Goal: Transaction & Acquisition: Purchase product/service

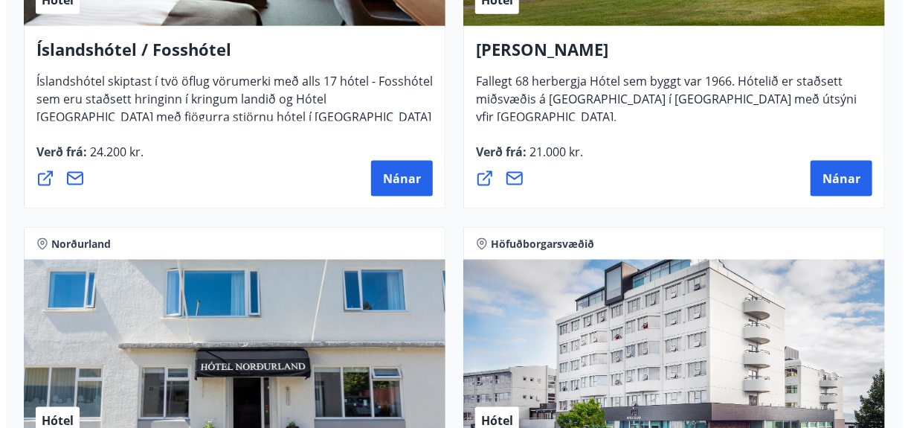
scroll to position [2975, 0]
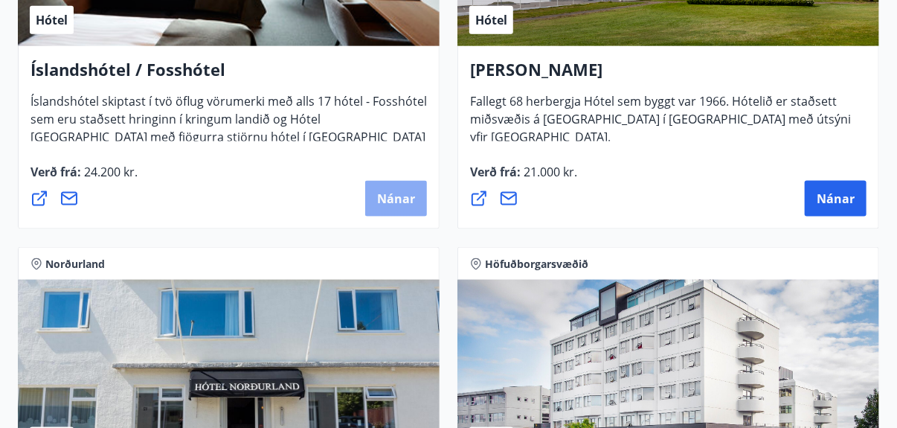
click at [395, 195] on span "Nánar" at bounding box center [396, 198] width 38 height 16
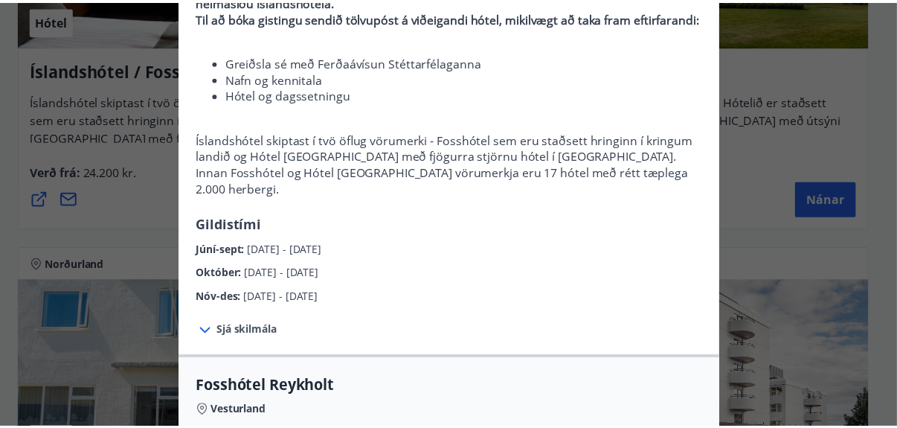
scroll to position [0, 0]
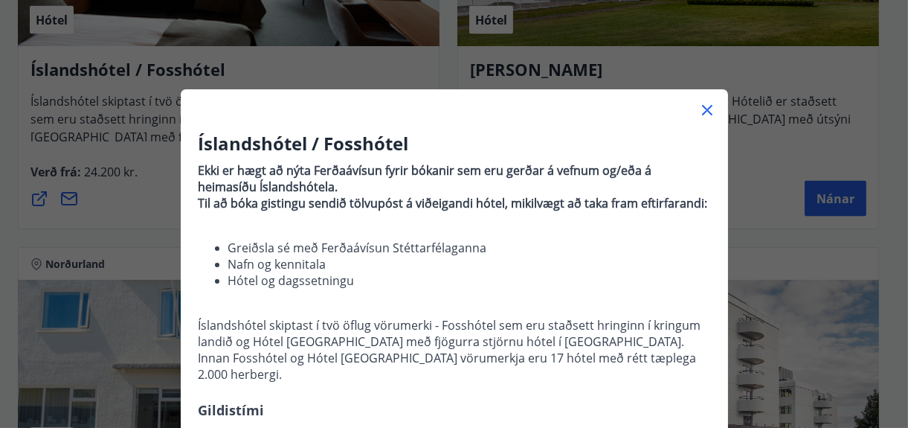
click at [701, 106] on icon at bounding box center [707, 110] width 18 height 18
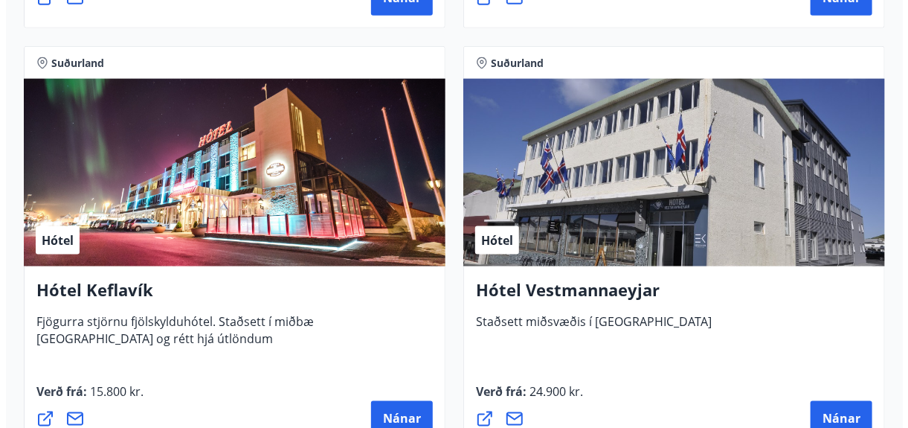
scroll to position [5354, 0]
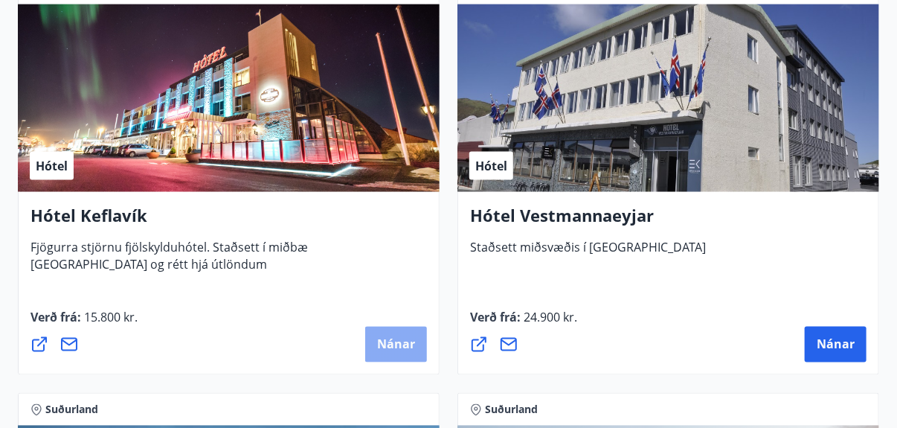
click at [390, 340] on span "Nánar" at bounding box center [396, 344] width 38 height 16
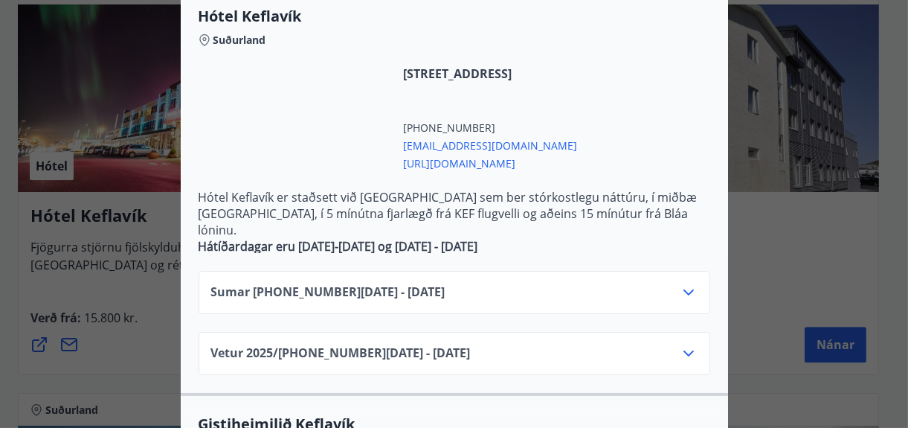
scroll to position [323, 0]
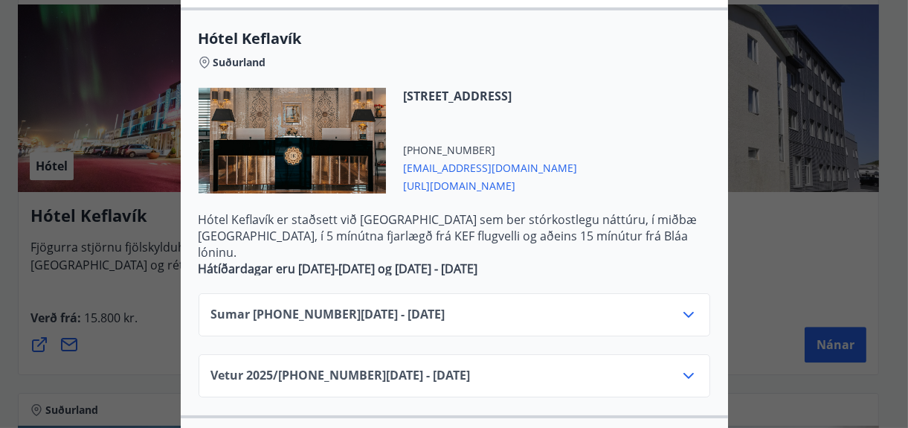
click at [685, 306] on icon at bounding box center [689, 315] width 18 height 18
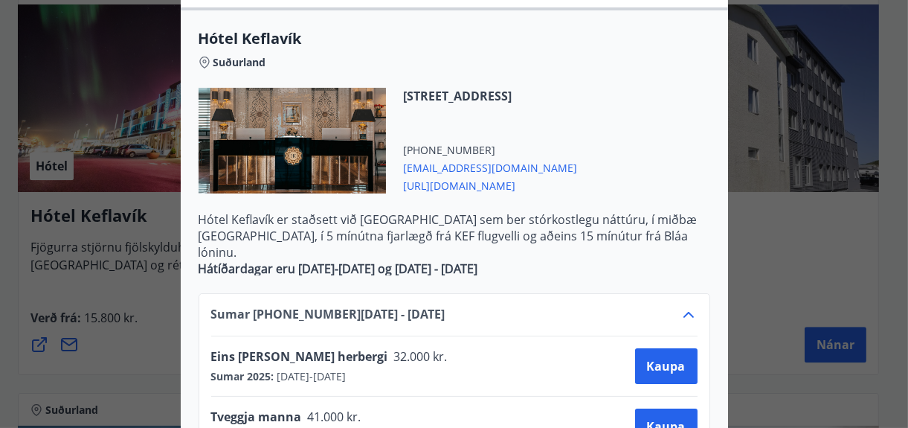
scroll to position [397, 0]
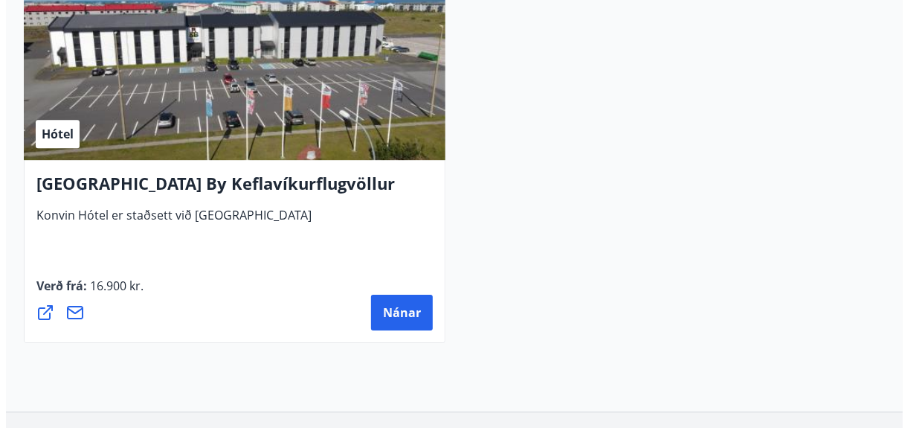
scroll to position [6247, 0]
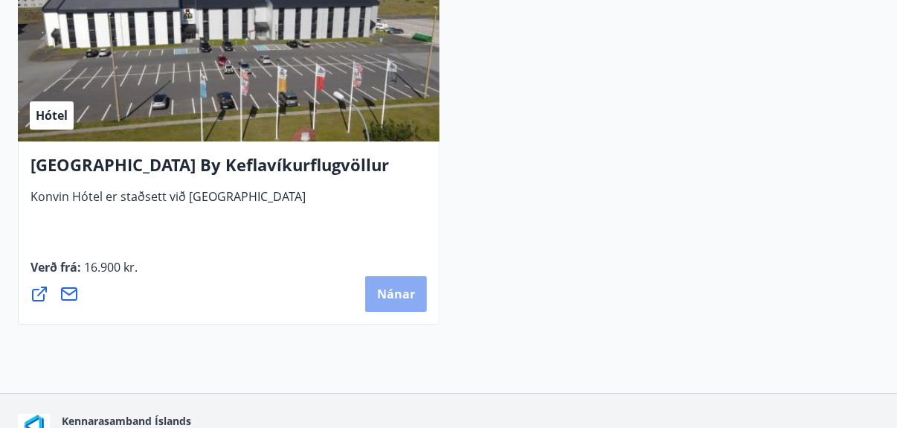
click at [390, 286] on span "Nánar" at bounding box center [396, 294] width 38 height 16
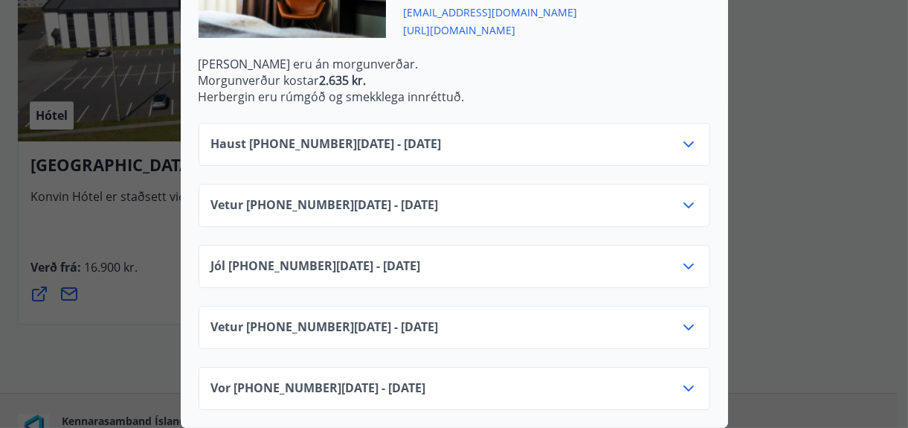
scroll to position [557, 0]
click at [680, 135] on icon at bounding box center [689, 144] width 18 height 18
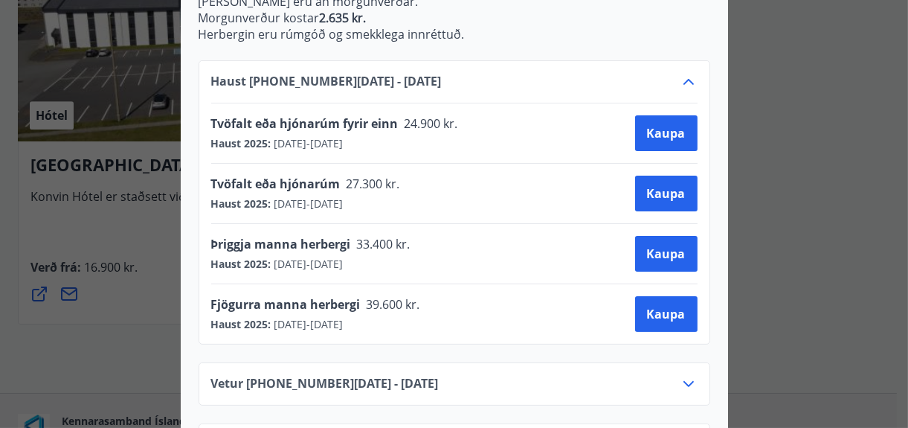
scroll to position [631, 0]
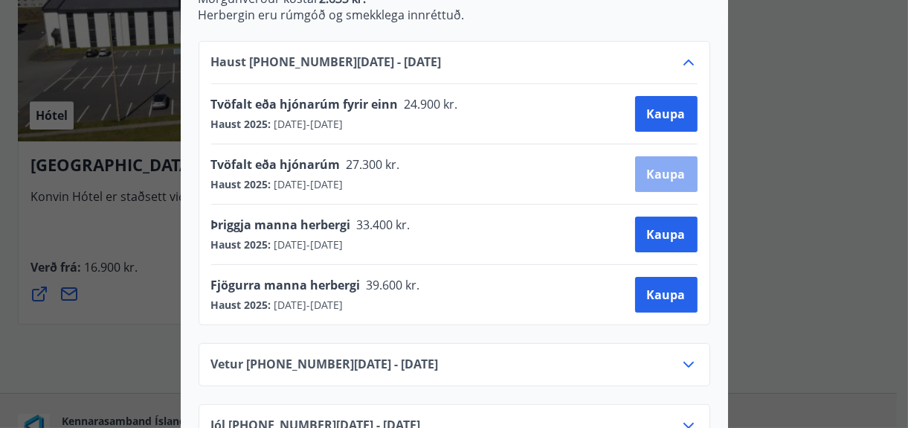
click at [654, 171] on span "Kaupa" at bounding box center [666, 174] width 39 height 16
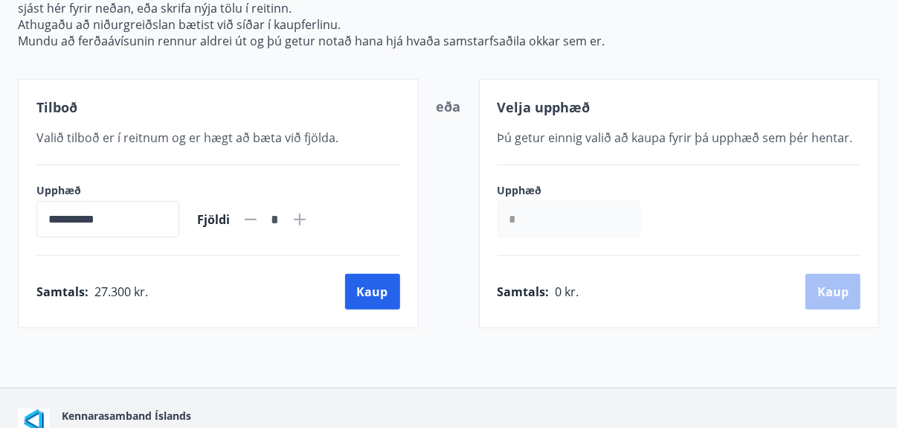
scroll to position [302, 0]
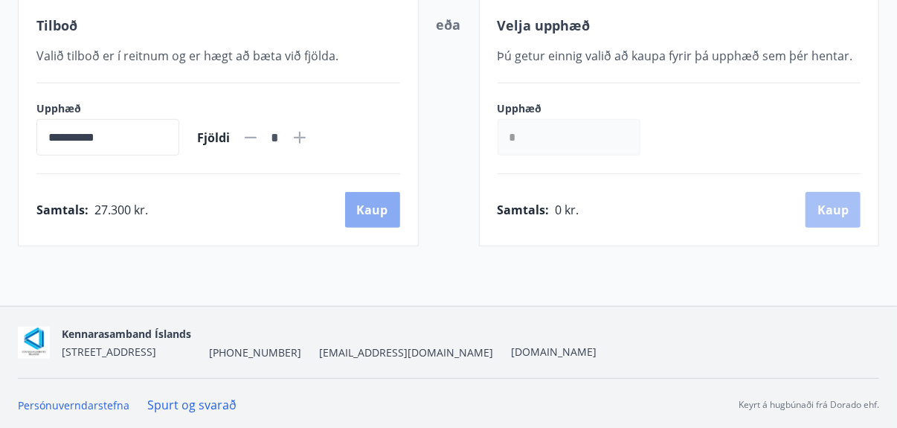
click at [366, 210] on button "Kaup" at bounding box center [372, 210] width 55 height 36
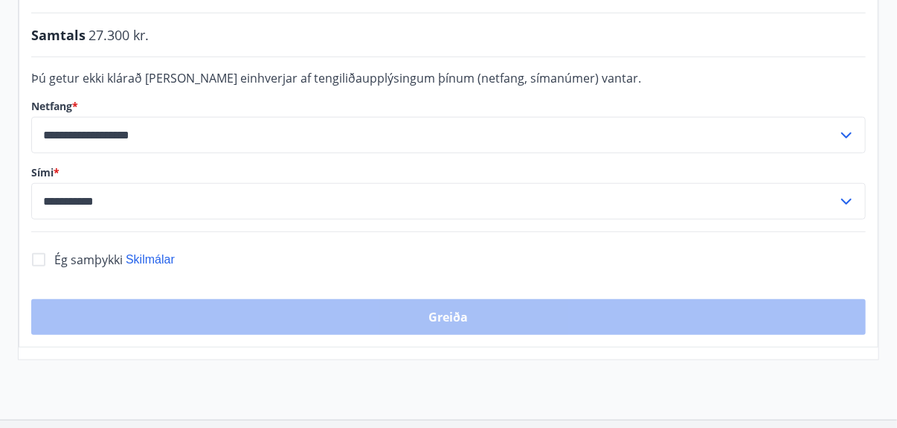
scroll to position [451, 0]
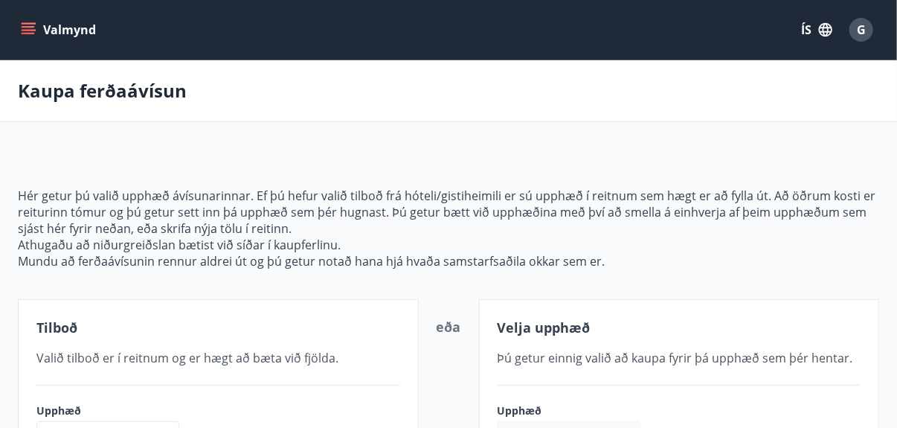
click at [25, 28] on icon "matseðill" at bounding box center [28, 29] width 15 height 15
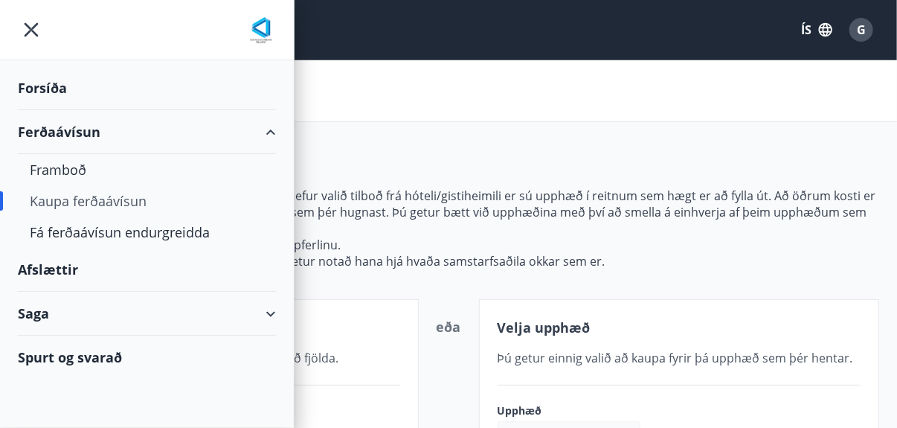
click at [271, 312] on div "Saga" at bounding box center [147, 314] width 258 height 44
type input "*****"
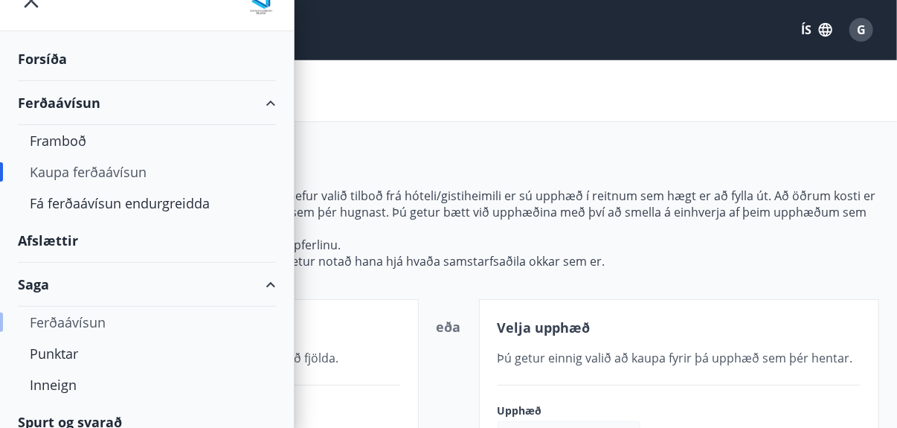
scroll to position [42, 0]
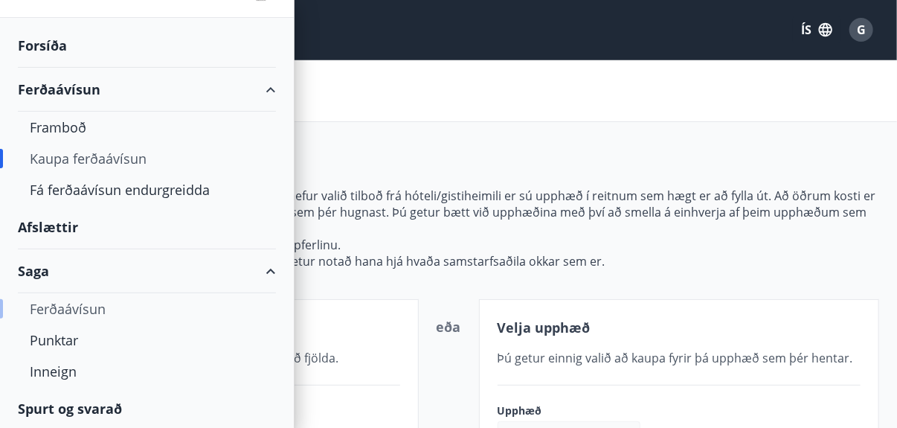
click at [86, 308] on div "Ferðaávísun" at bounding box center [147, 308] width 234 height 31
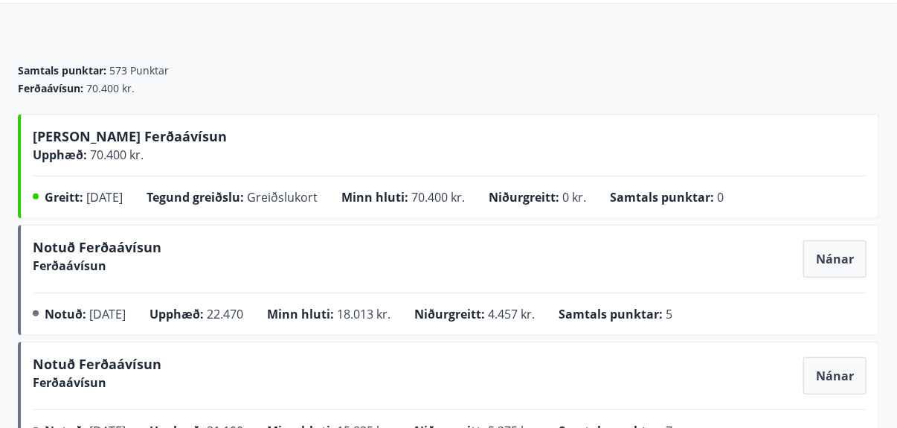
scroll to position [74, 0]
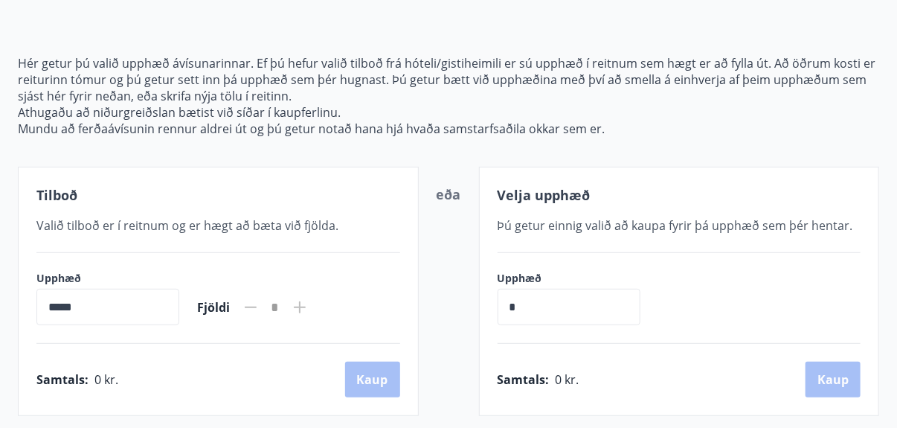
scroll to position [4, 0]
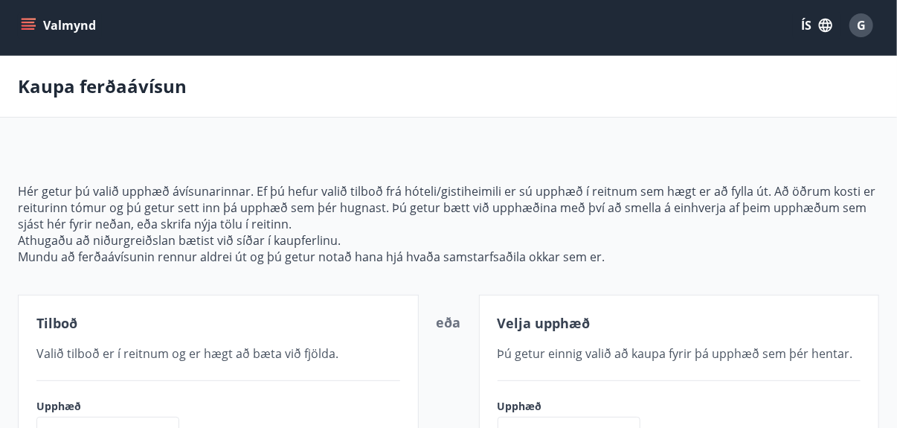
click at [22, 22] on icon "matseðill" at bounding box center [28, 25] width 15 height 15
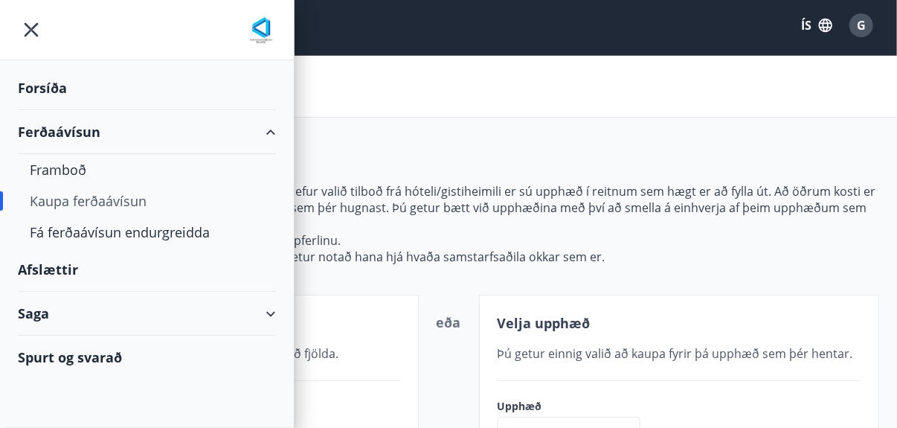
click at [79, 196] on div "Kaupa ferðaávísun" at bounding box center [147, 200] width 234 height 31
click at [105, 200] on div "Kaupa ferðaávísun" at bounding box center [147, 200] width 234 height 31
click at [28, 27] on icon "matseðill" at bounding box center [32, 30] width 14 height 14
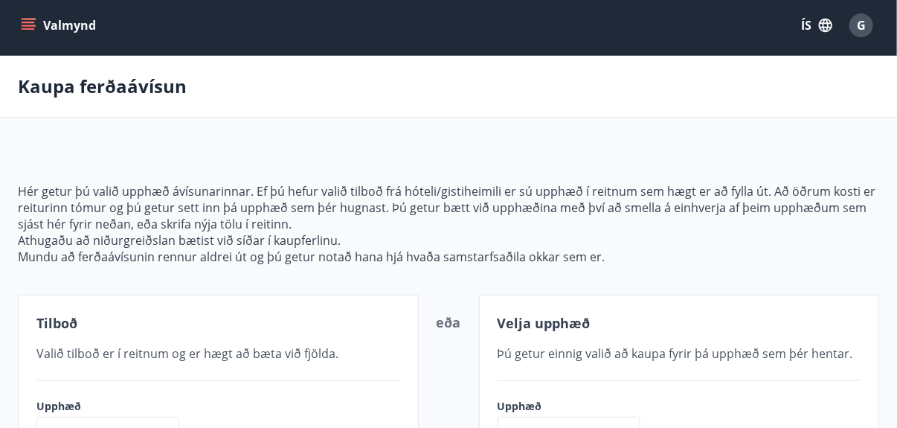
scroll to position [0, 0]
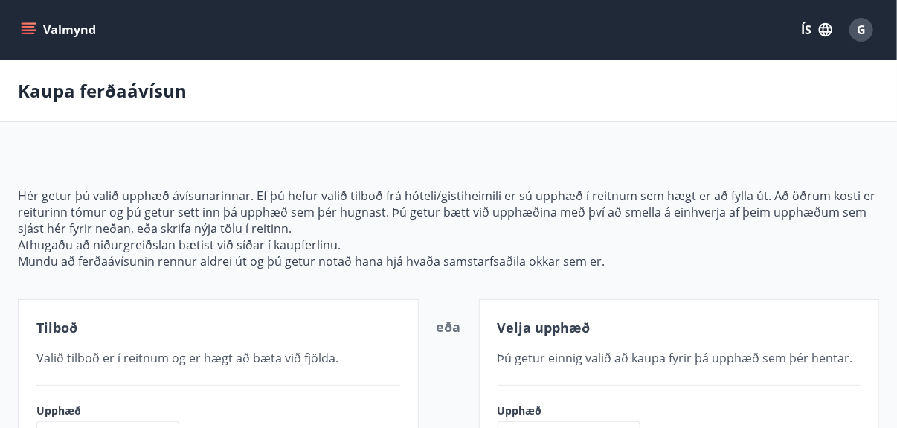
type input "**********"
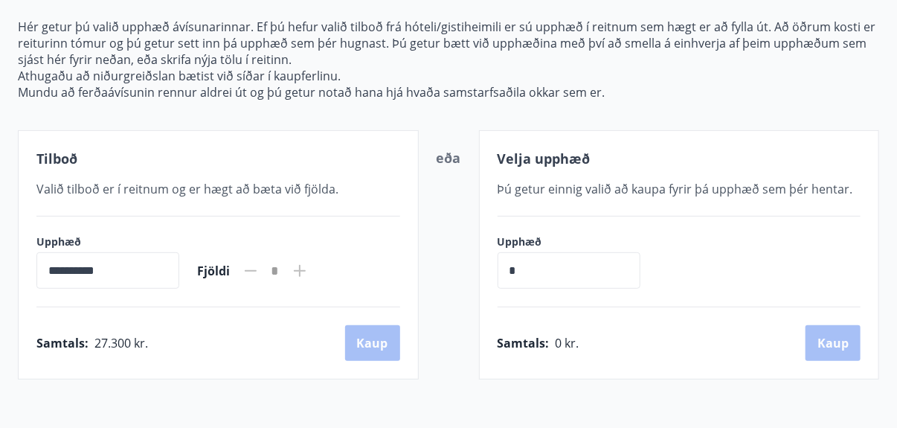
scroll to position [149, 0]
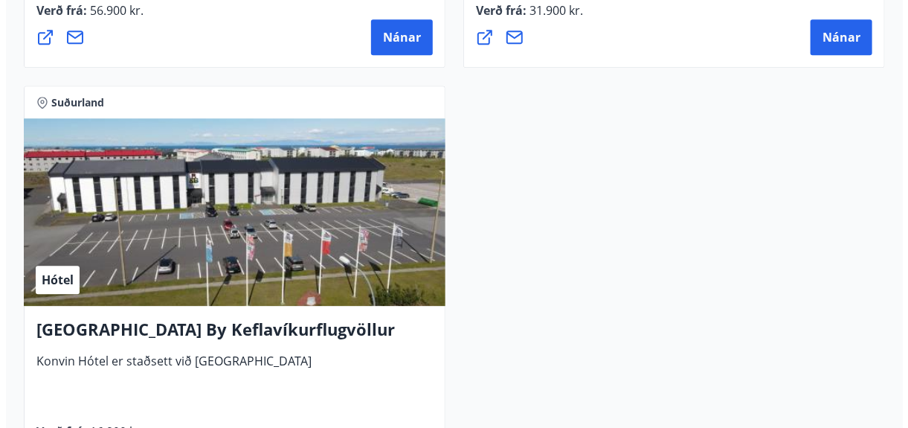
scroll to position [6172, 0]
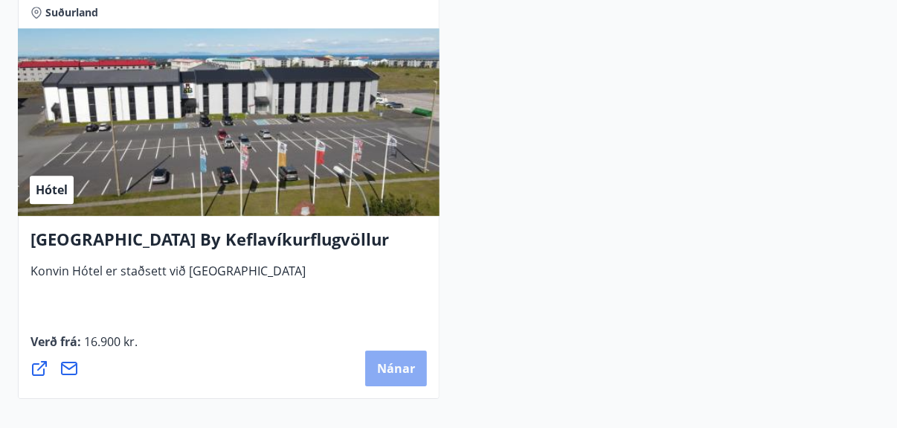
click at [399, 368] on span "Nánar" at bounding box center [396, 368] width 38 height 16
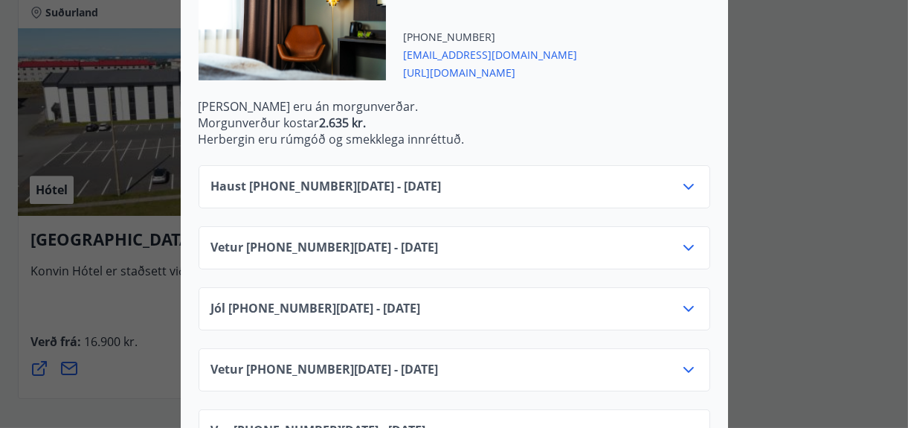
scroll to position [521, 0]
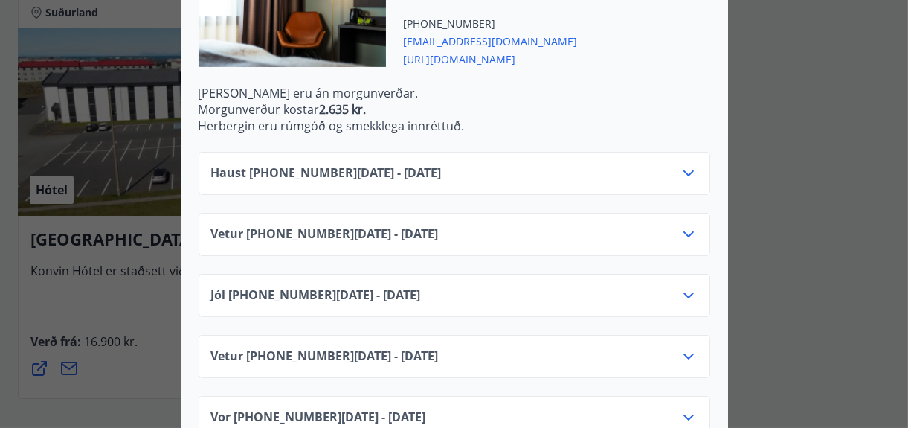
click at [680, 170] on icon at bounding box center [689, 173] width 18 height 18
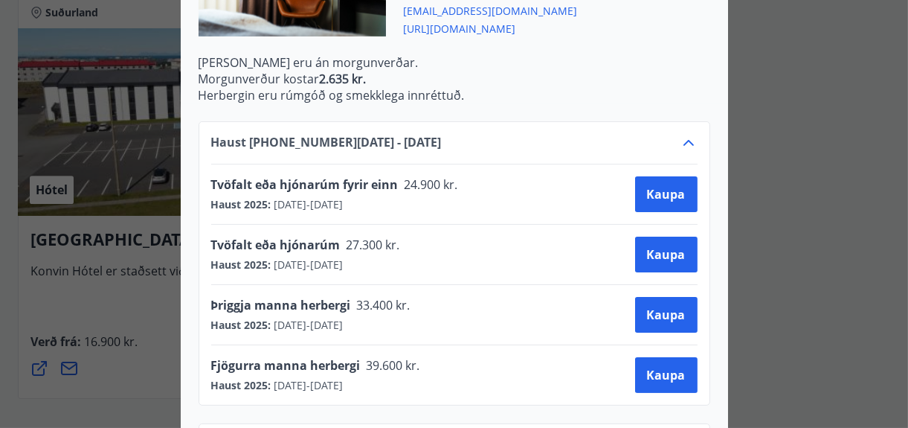
scroll to position [573, 0]
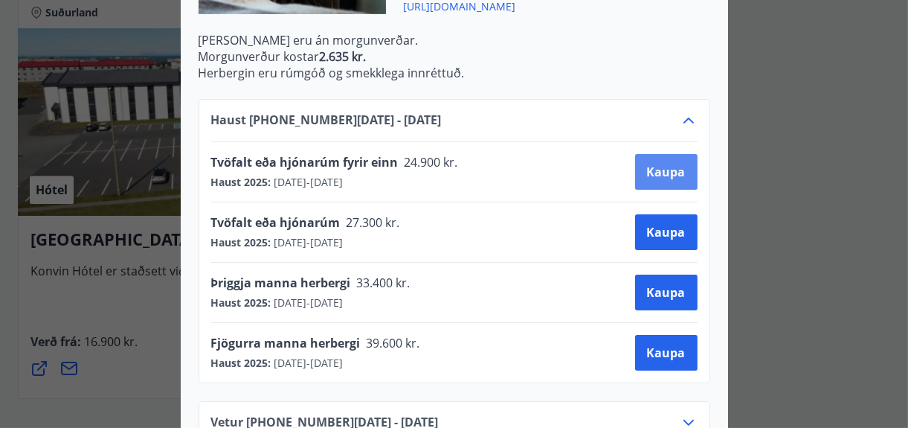
click at [659, 172] on span "Kaupa" at bounding box center [666, 172] width 39 height 16
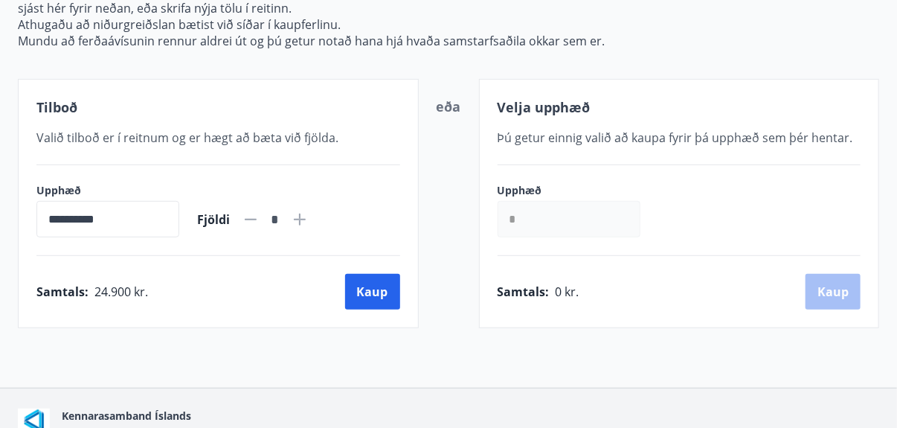
scroll to position [302, 0]
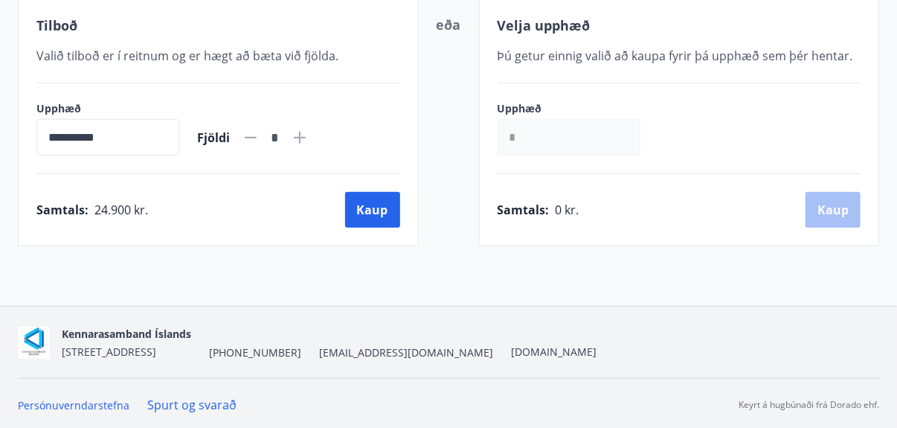
click at [306, 135] on icon at bounding box center [300, 138] width 12 height 12
click at [260, 134] on icon at bounding box center [251, 138] width 18 height 18
click at [309, 133] on icon at bounding box center [300, 138] width 18 height 18
click at [257, 137] on icon at bounding box center [251, 137] width 12 height 1
click at [309, 138] on icon at bounding box center [300, 138] width 18 height 18
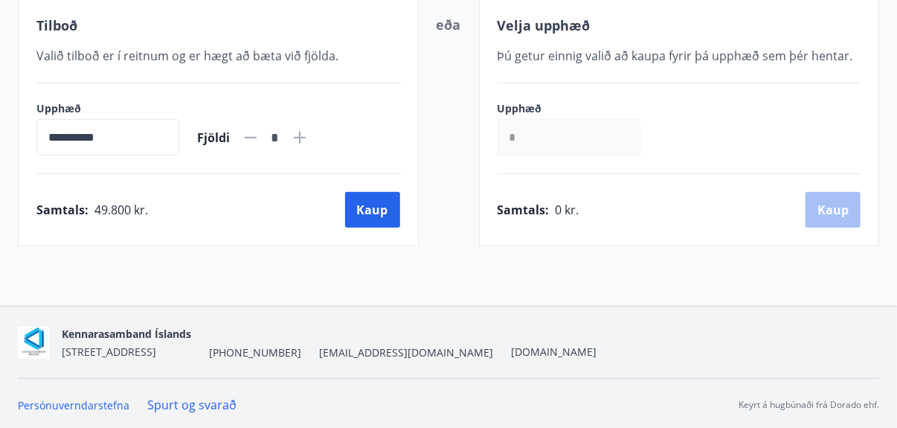
click at [260, 138] on icon at bounding box center [251, 138] width 18 height 18
type input "*"
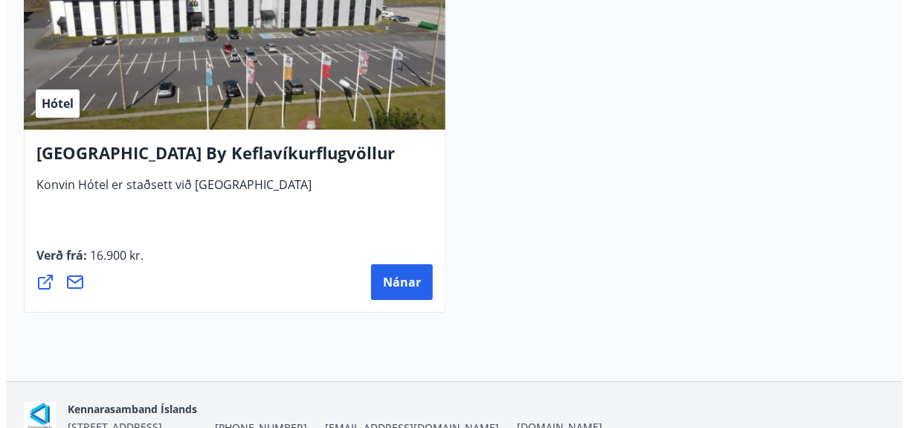
scroll to position [6184, 0]
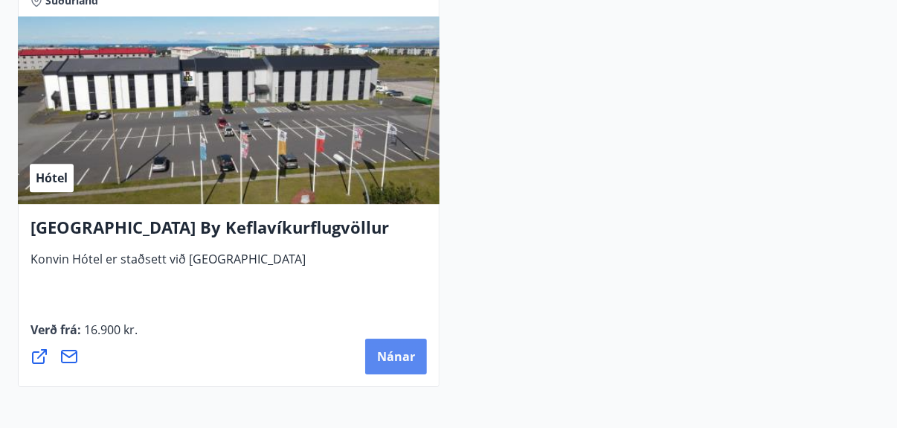
click at [390, 356] on span "Nánar" at bounding box center [396, 356] width 38 height 16
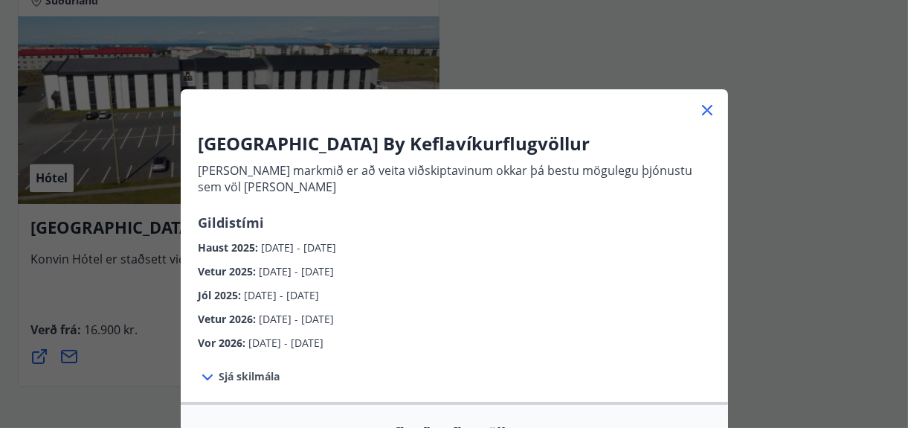
click at [202, 247] on span "Haust 2025 :" at bounding box center [230, 247] width 63 height 14
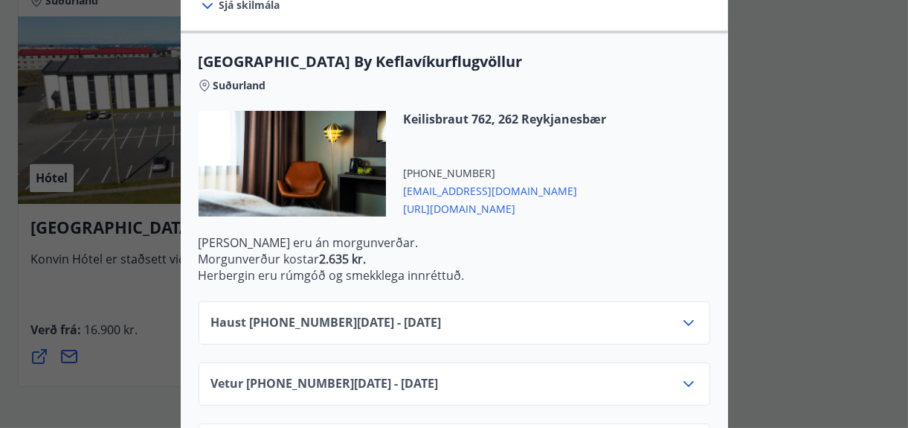
scroll to position [521, 0]
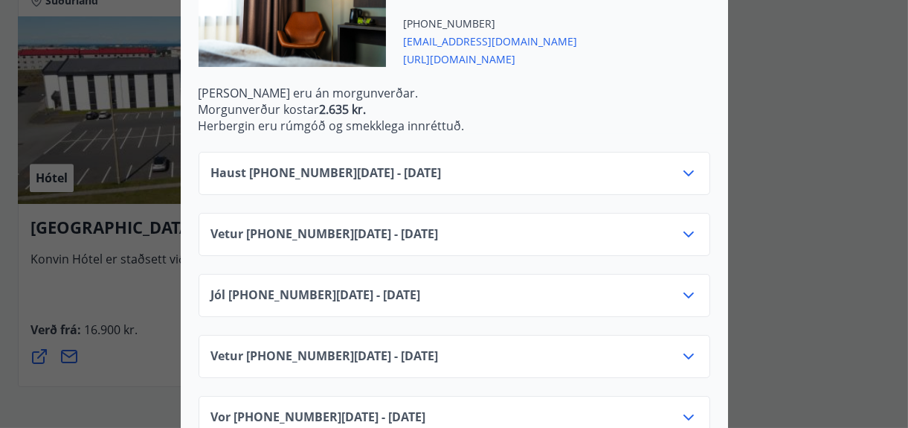
click at [682, 170] on icon at bounding box center [689, 173] width 18 height 18
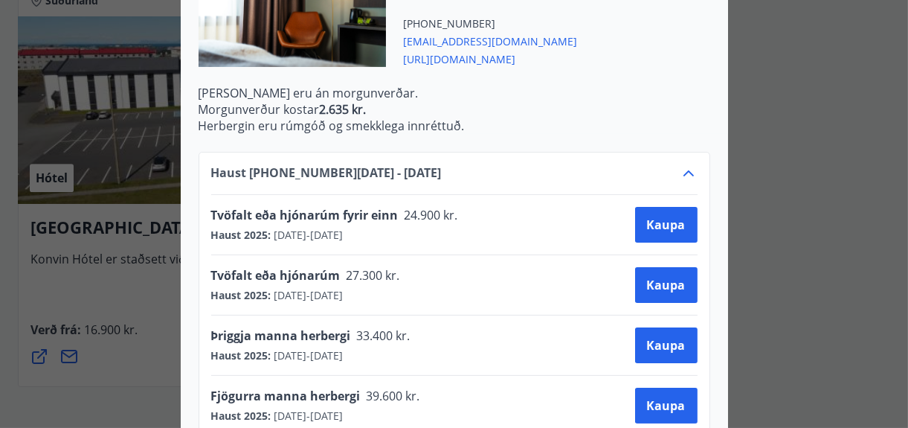
scroll to position [595, 0]
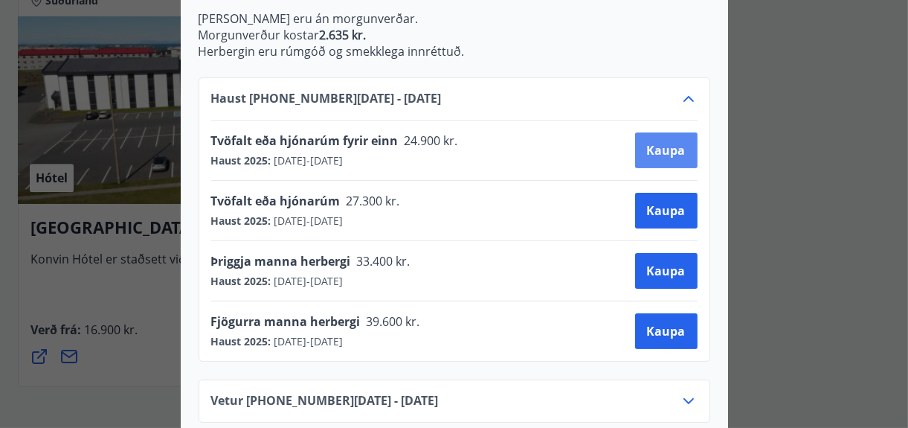
click at [654, 151] on span "Kaupa" at bounding box center [666, 150] width 39 height 16
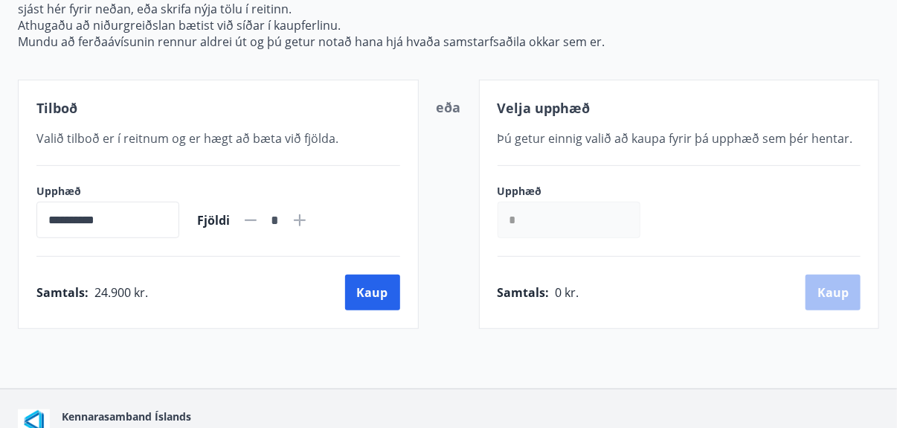
scroll to position [223, 0]
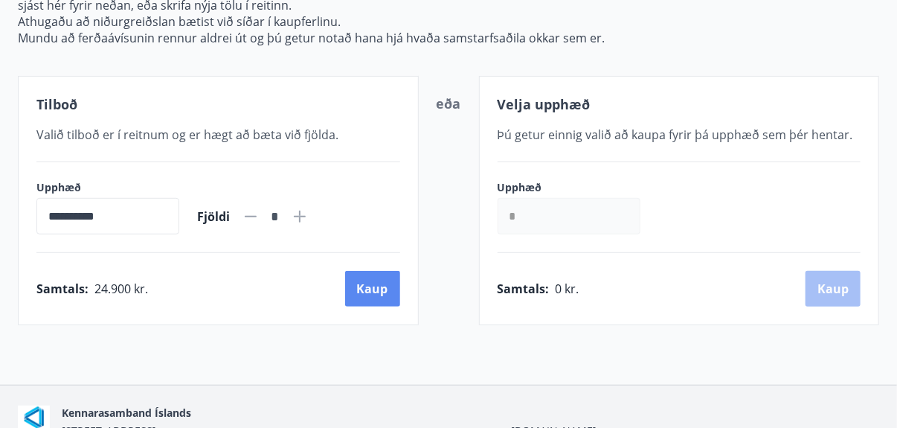
click at [370, 287] on button "Kaup" at bounding box center [372, 289] width 55 height 36
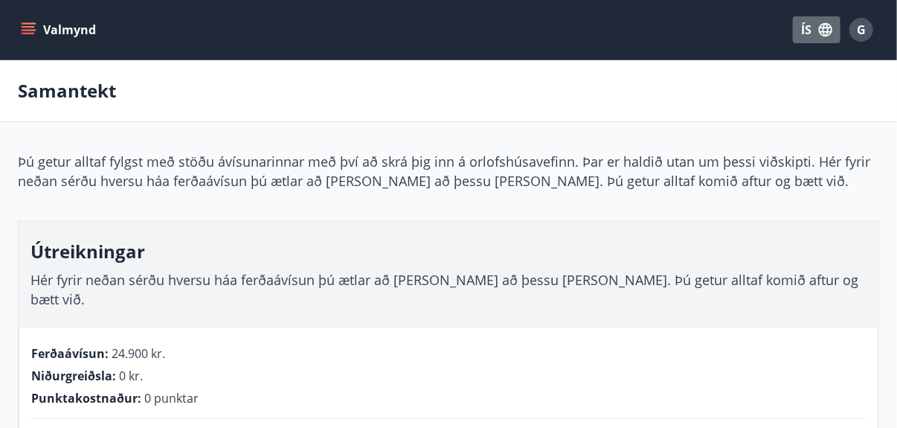
click at [805, 27] on font "ÍS" at bounding box center [806, 30] width 10 height 16
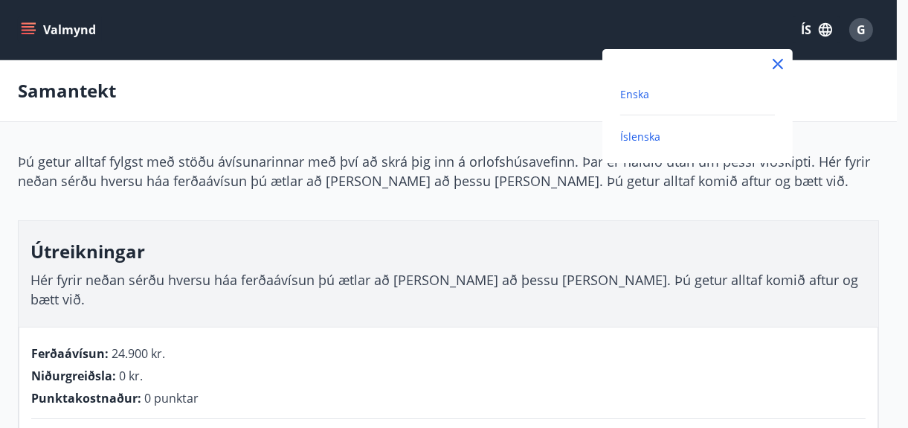
click at [633, 92] on span "Enska" at bounding box center [634, 94] width 29 height 14
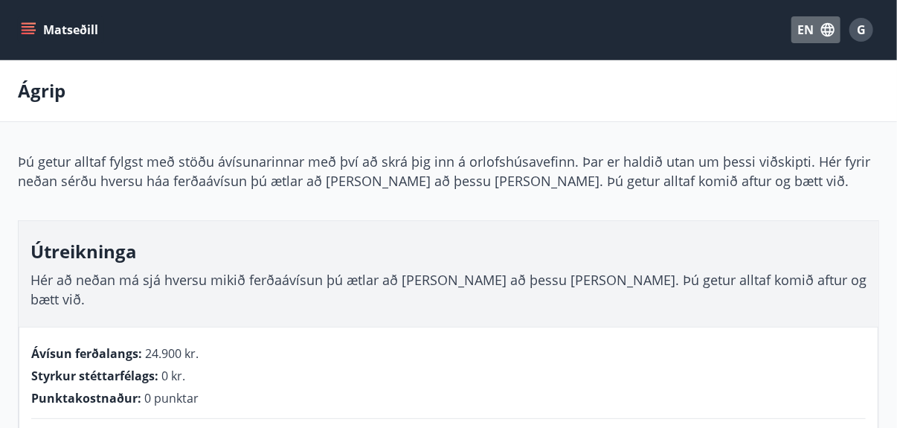
click at [824, 29] on icon "button" at bounding box center [828, 30] width 16 height 16
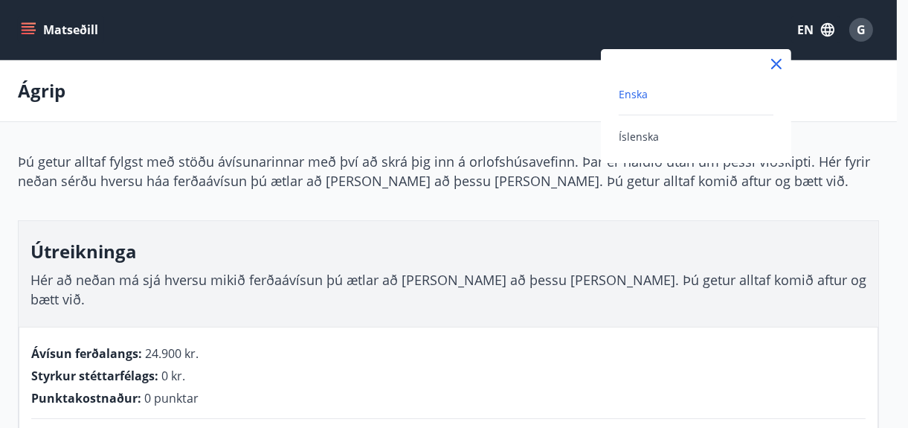
click at [632, 92] on span "Enska" at bounding box center [633, 94] width 29 height 14
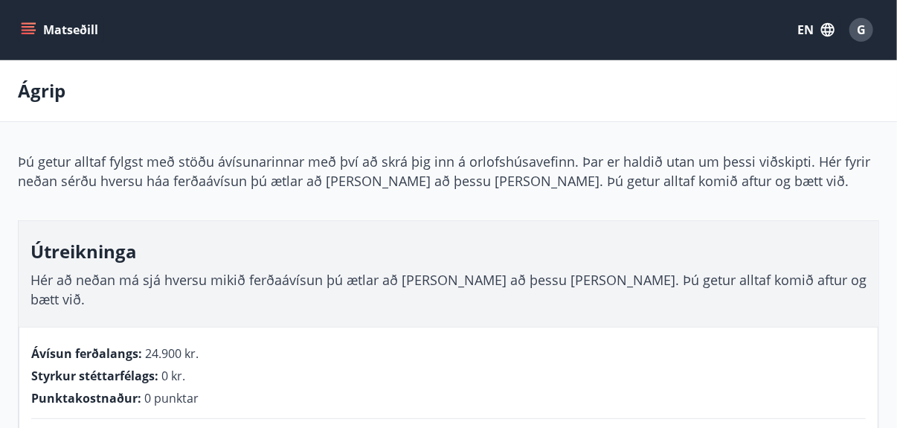
click at [91, 133] on main "**********" at bounding box center [448, 412] width 897 height 705
click at [97, 112] on div "Ágrip" at bounding box center [448, 91] width 897 height 62
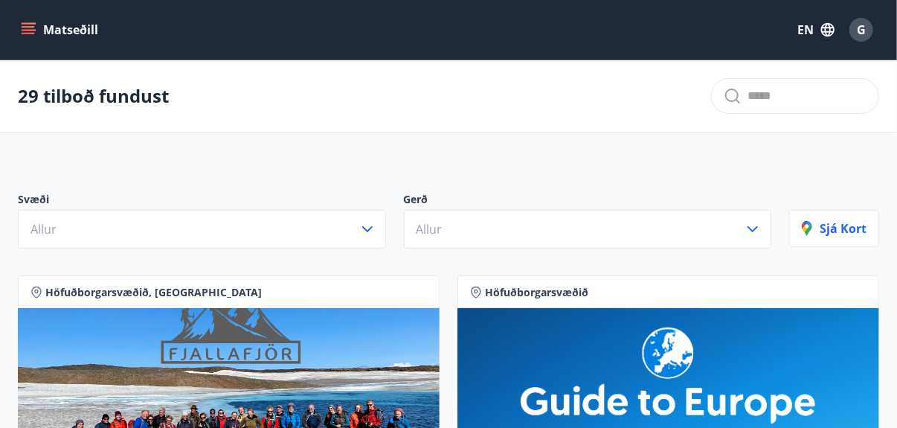
click at [804, 32] on font "EN" at bounding box center [805, 30] width 16 height 16
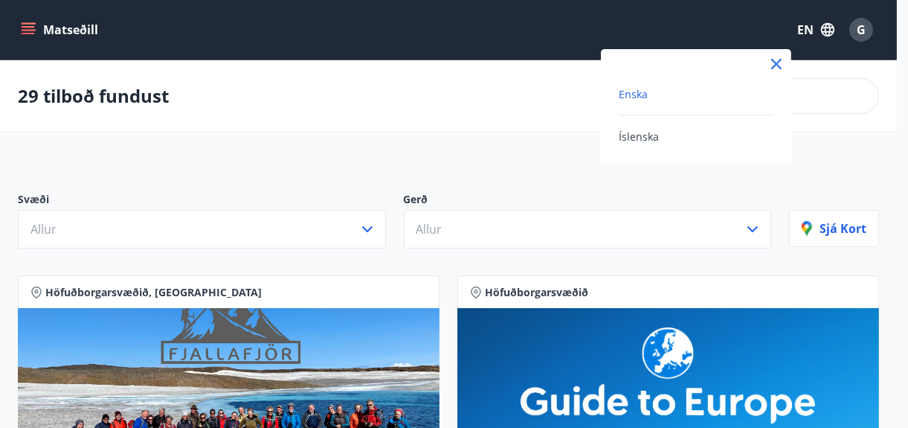
click at [631, 92] on span "Enska" at bounding box center [633, 94] width 29 height 14
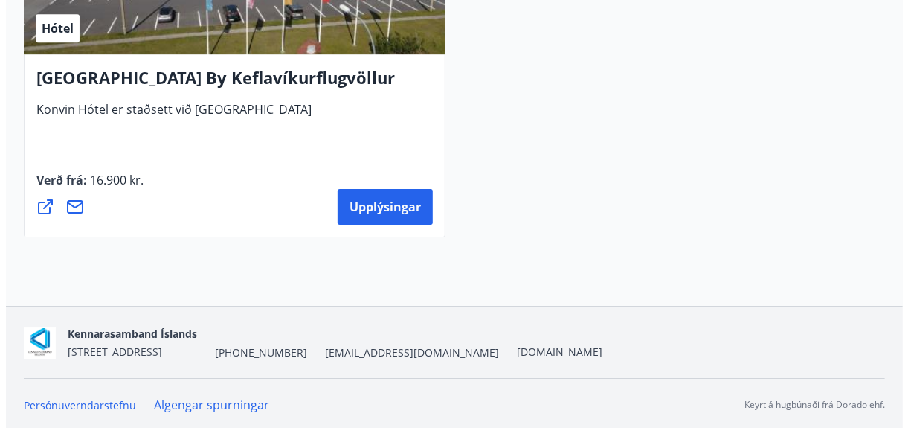
scroll to position [6334, 0]
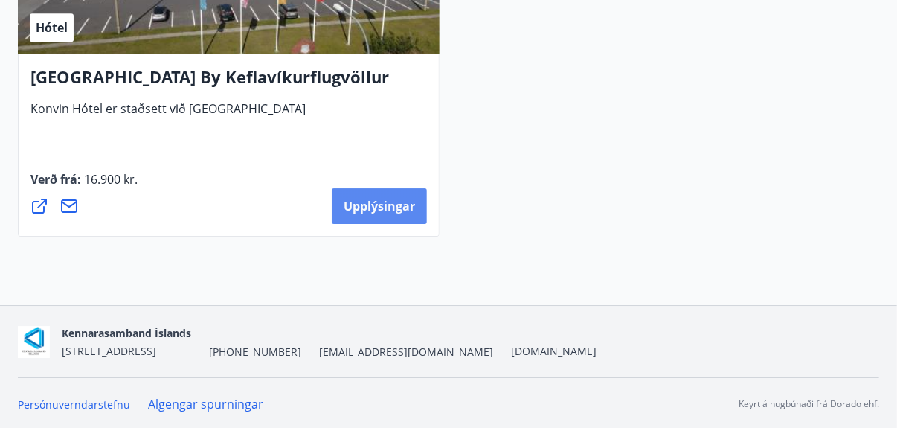
click at [376, 202] on span "Upplýsingar" at bounding box center [379, 206] width 71 height 16
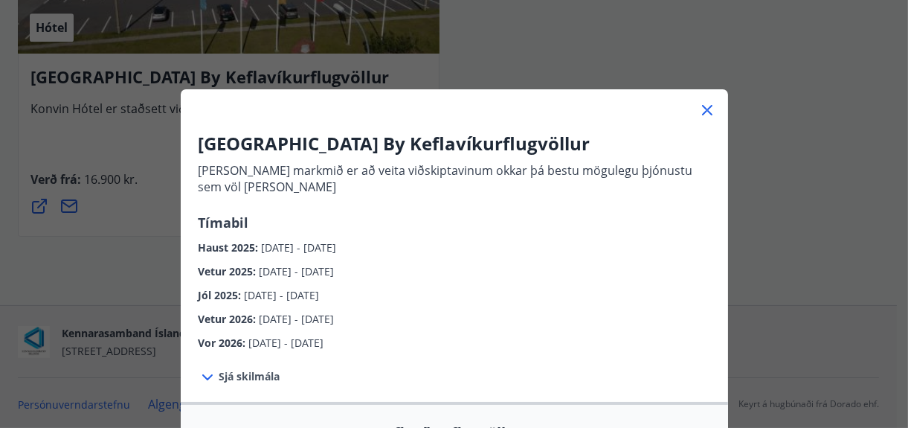
click at [232, 374] on span "Sjá skilmála" at bounding box center [249, 376] width 61 height 15
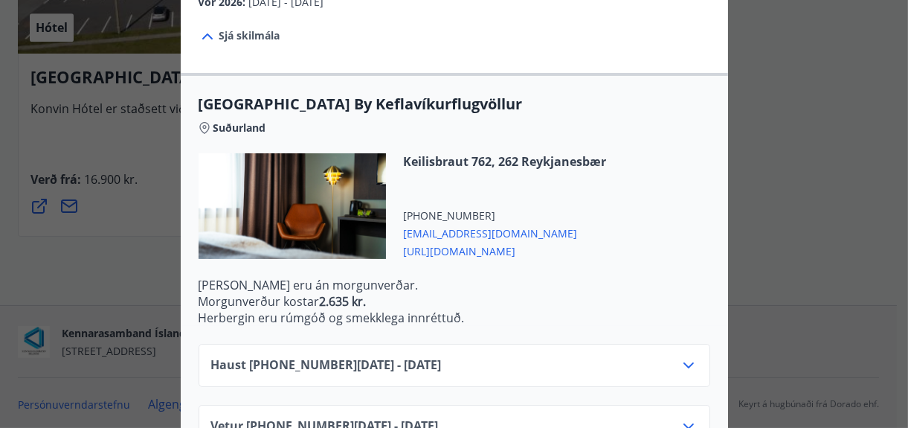
scroll to position [371, 0]
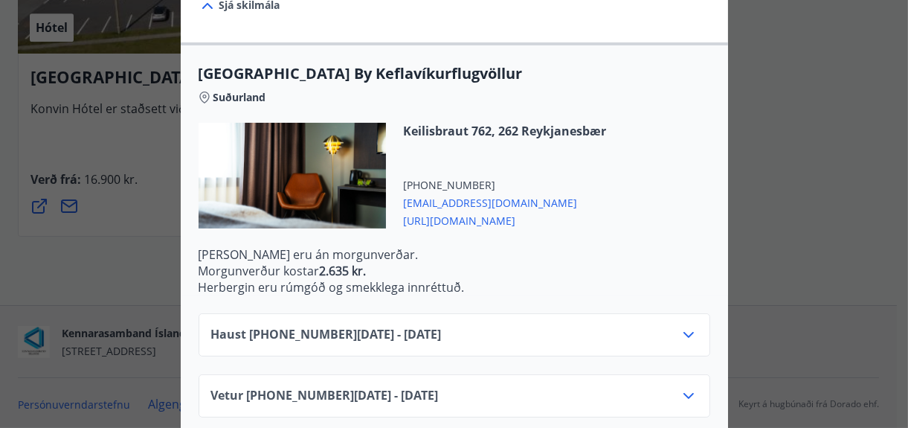
click at [439, 219] on span "https://konvin.is/" at bounding box center [505, 219] width 203 height 18
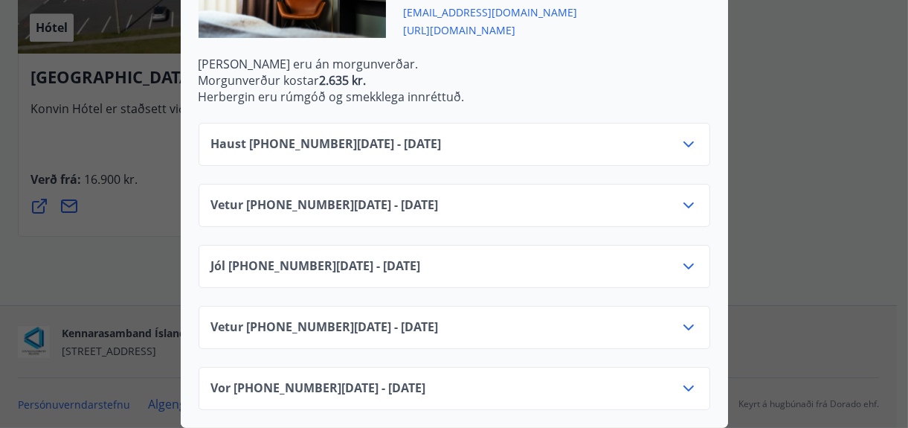
click at [680, 135] on icon at bounding box center [689, 144] width 18 height 18
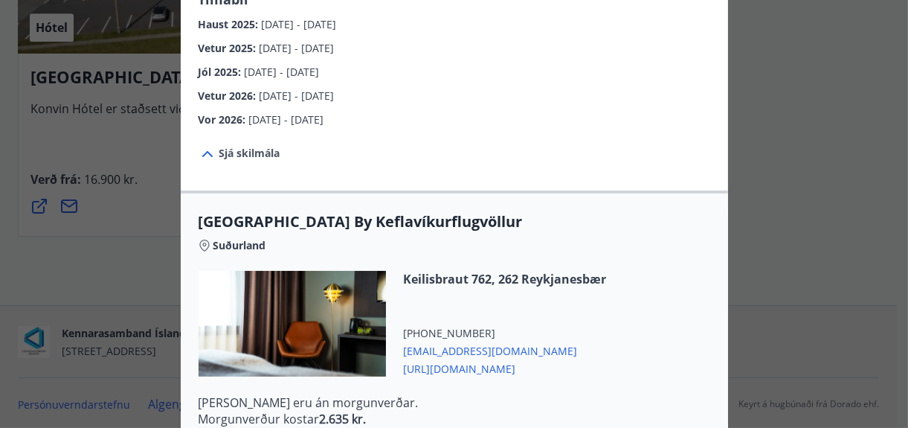
scroll to position [521, 0]
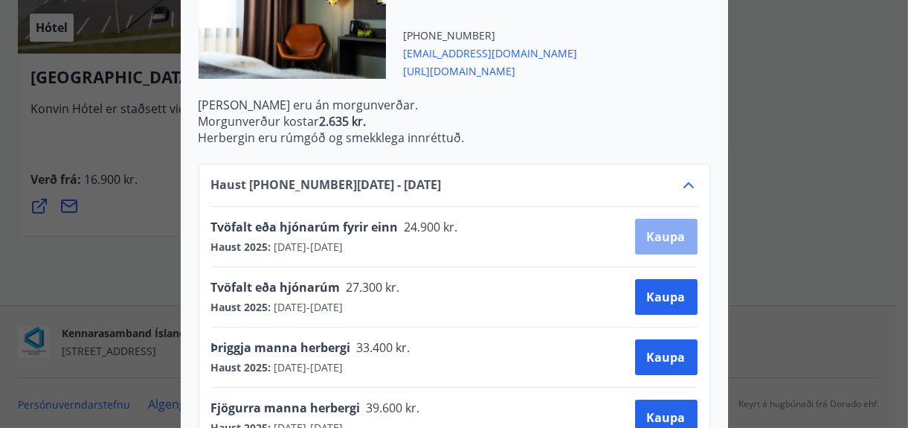
click at [657, 236] on span "Kaupa" at bounding box center [666, 236] width 39 height 16
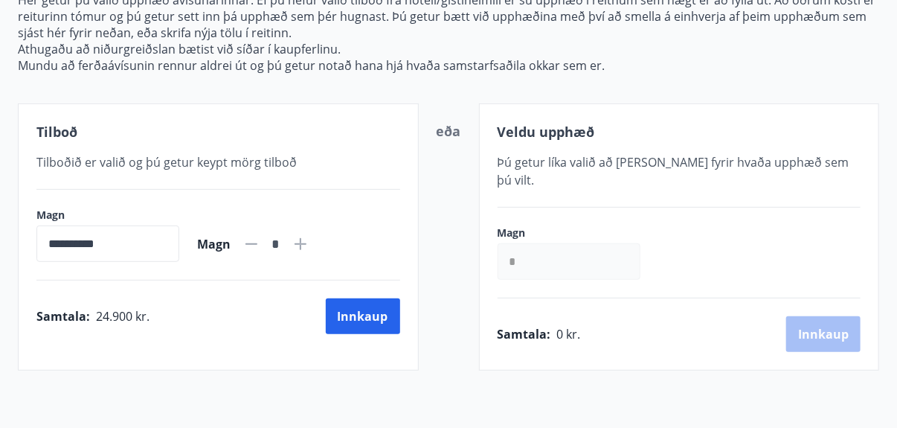
scroll to position [228, 0]
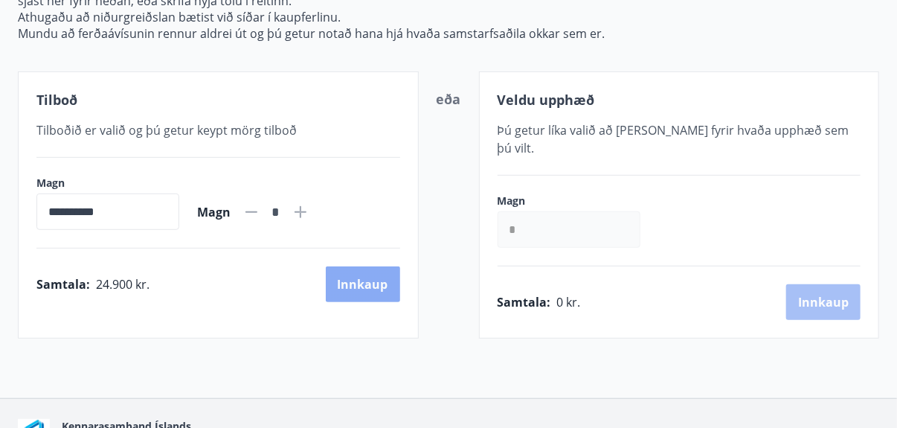
click at [360, 281] on button "Innkaup" at bounding box center [363, 284] width 74 height 36
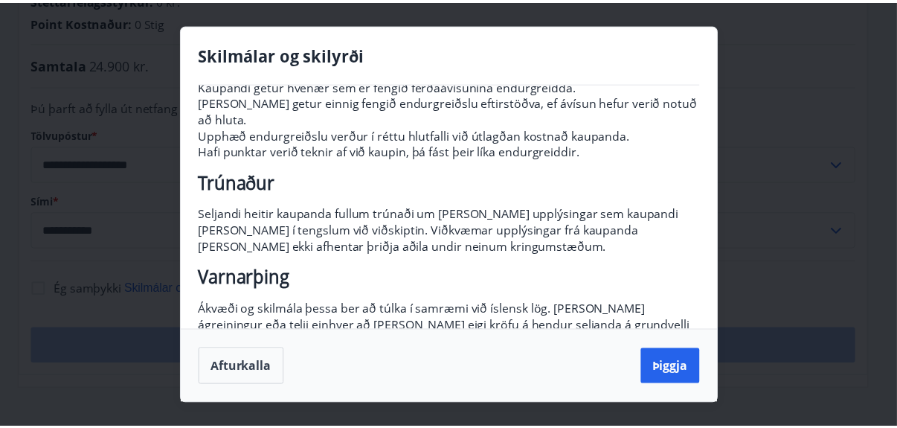
scroll to position [295, 0]
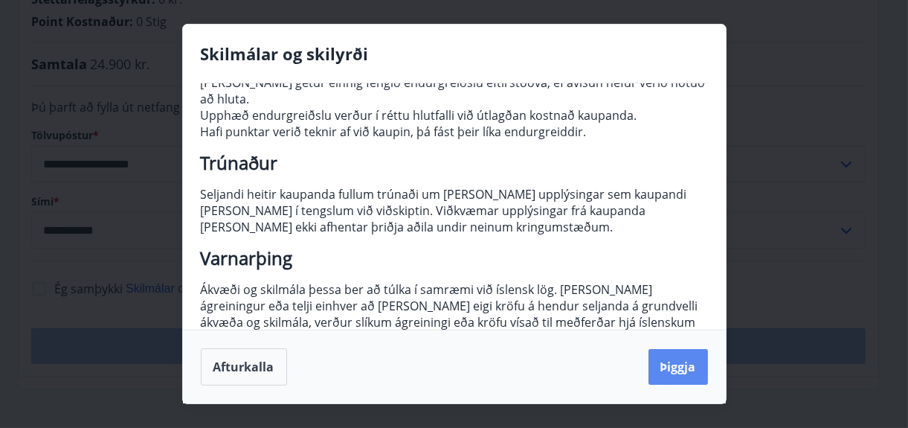
click at [681, 367] on button "Þiggja" at bounding box center [677, 367] width 59 height 36
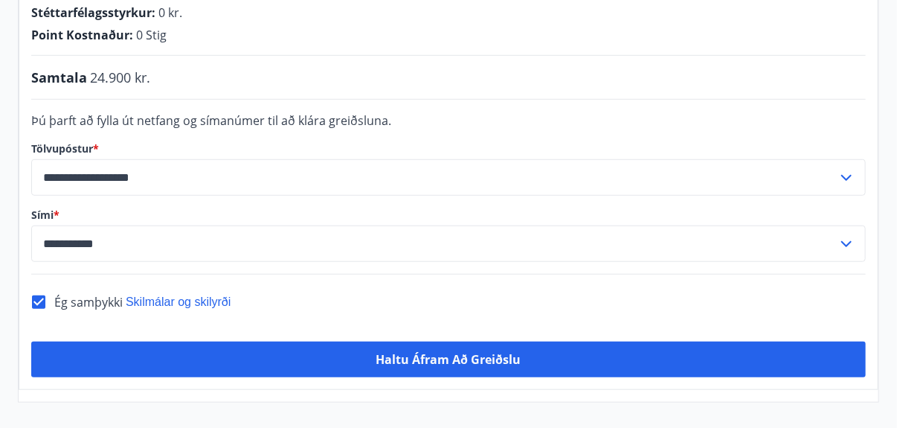
scroll to position [446, 0]
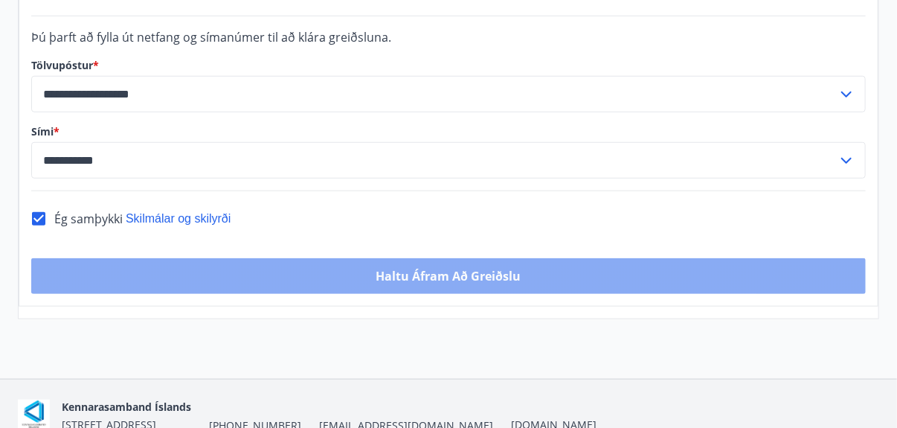
click at [419, 258] on button "Haltu áfram að greiðslu" at bounding box center [448, 276] width 834 height 36
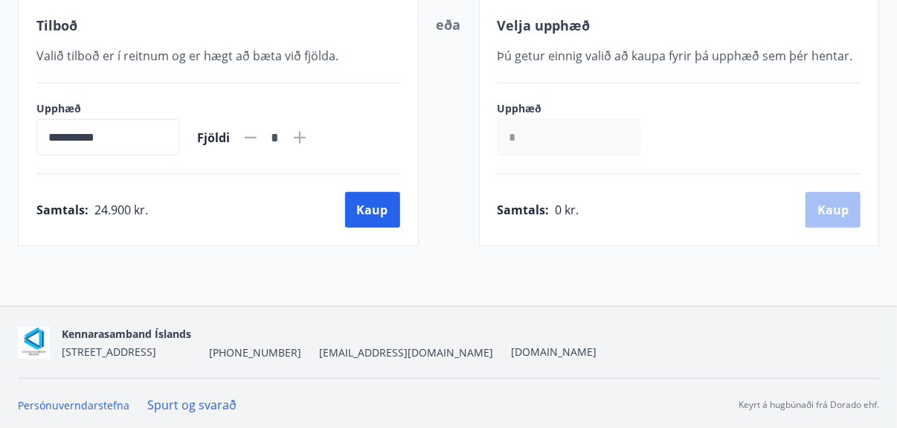
scroll to position [302, 0]
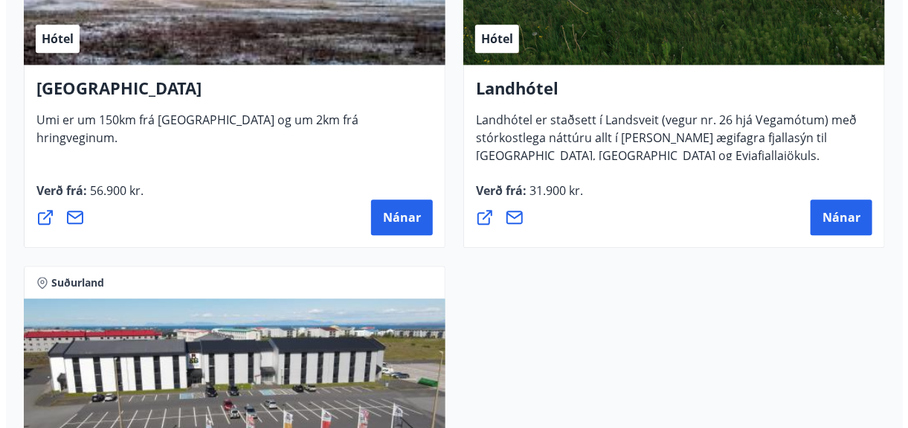
scroll to position [6334, 0]
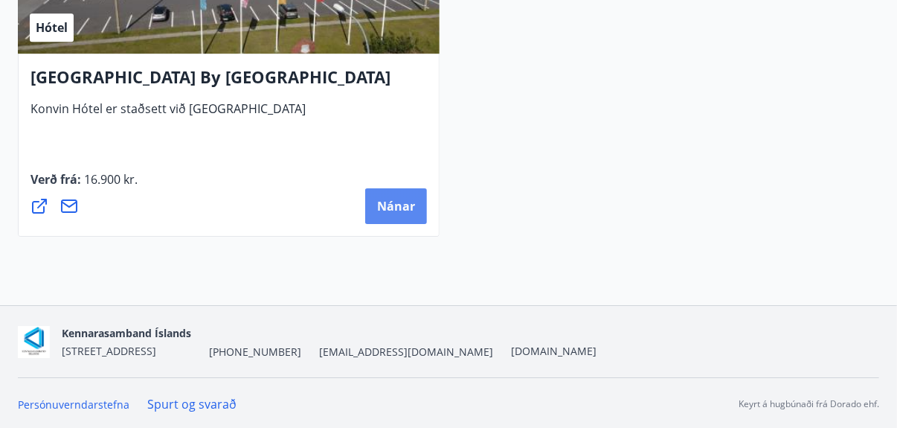
click at [399, 205] on span "Nánar" at bounding box center [396, 206] width 38 height 16
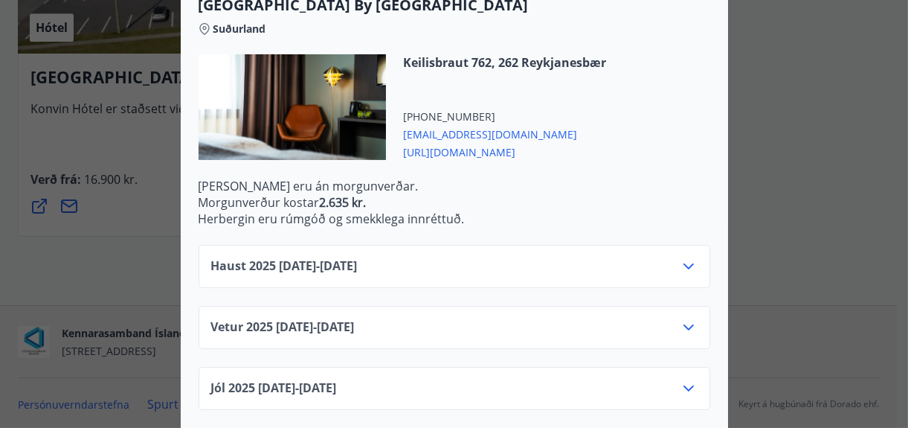
scroll to position [446, 0]
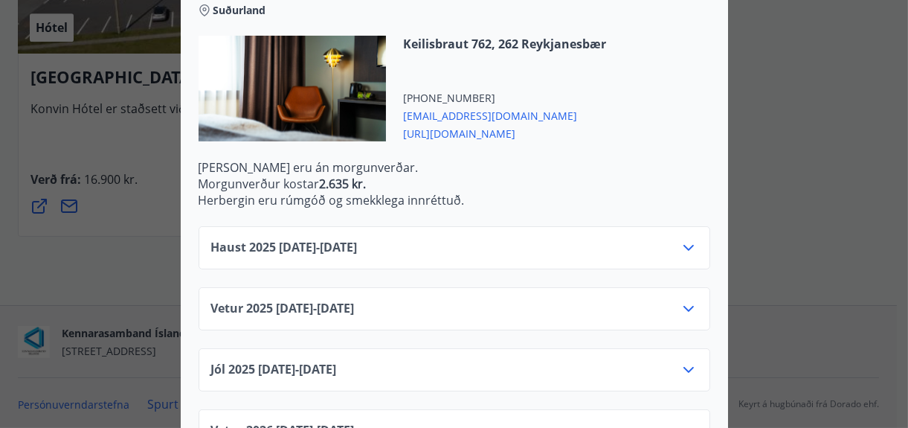
click at [681, 245] on icon at bounding box center [689, 248] width 18 height 18
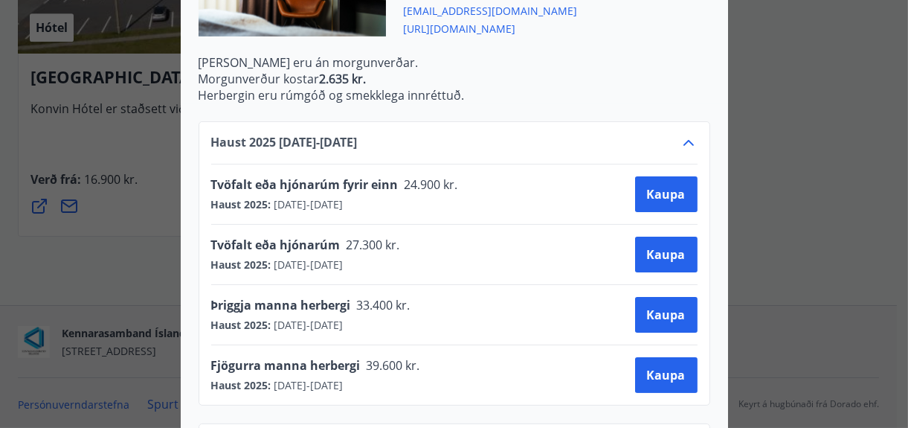
scroll to position [573, 0]
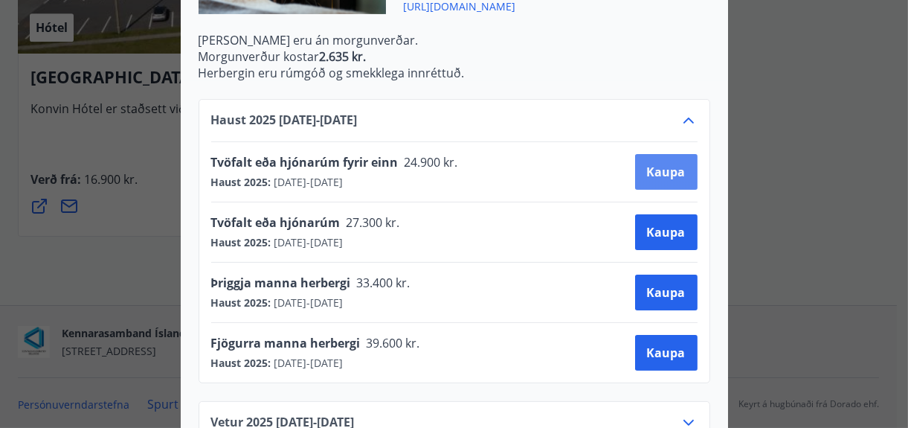
click at [660, 171] on span "Kaupa" at bounding box center [666, 172] width 39 height 16
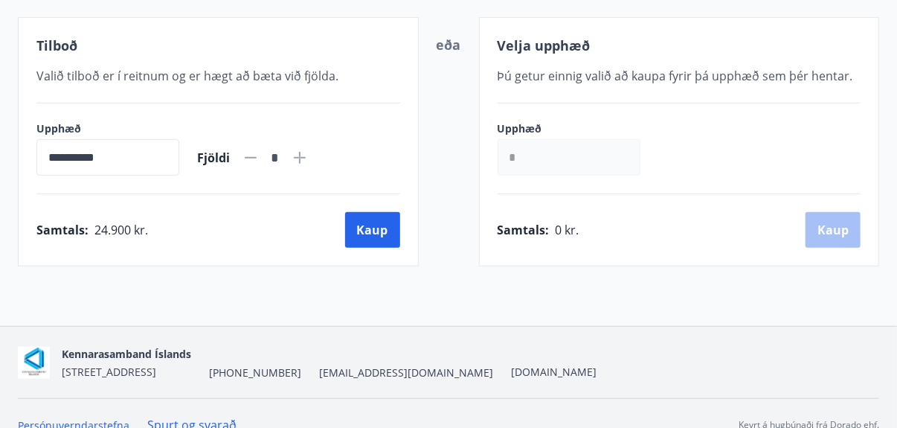
scroll to position [302, 0]
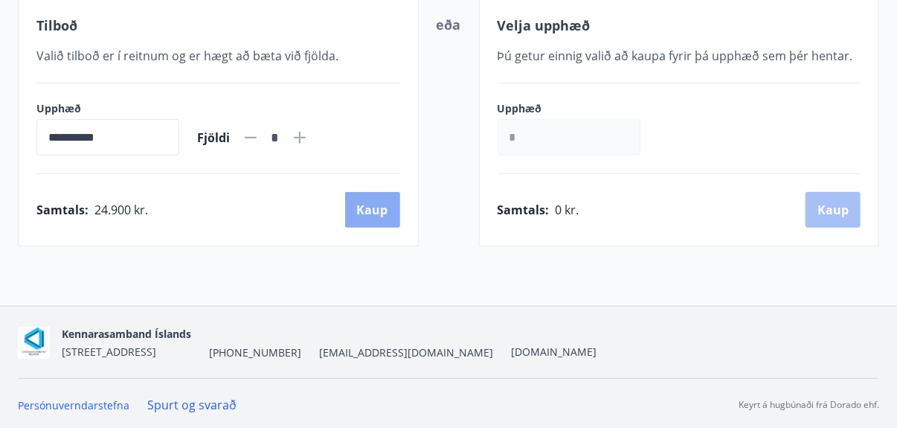
click at [366, 206] on button "Kaup" at bounding box center [372, 210] width 55 height 36
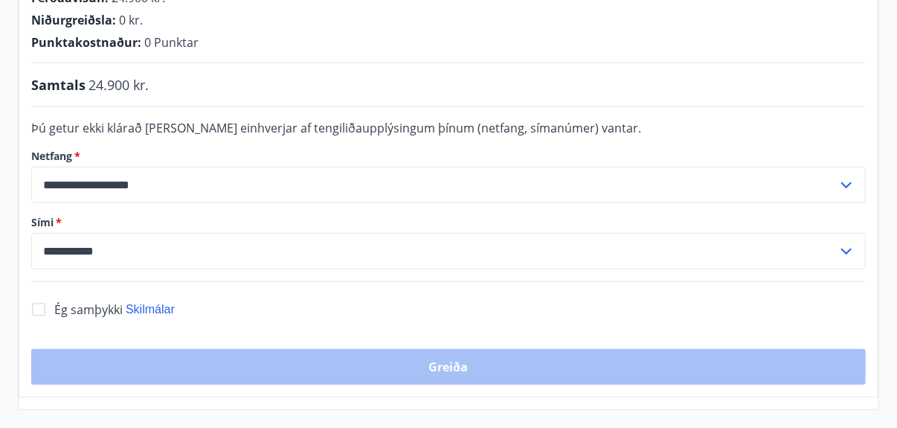
scroll to position [376, 0]
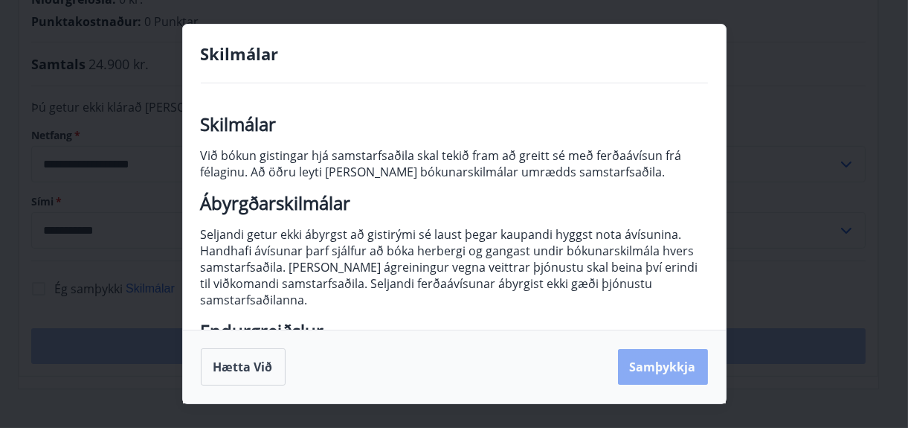
click at [669, 365] on button "Samþykkja" at bounding box center [663, 367] width 90 height 36
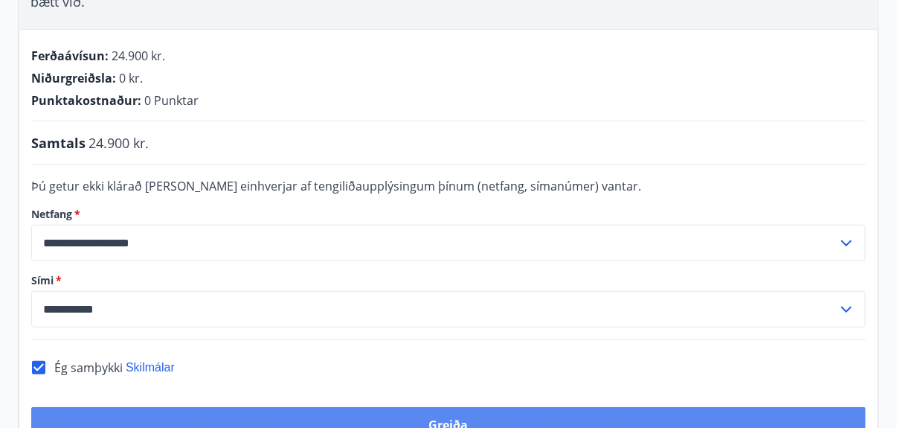
scroll to position [499, 0]
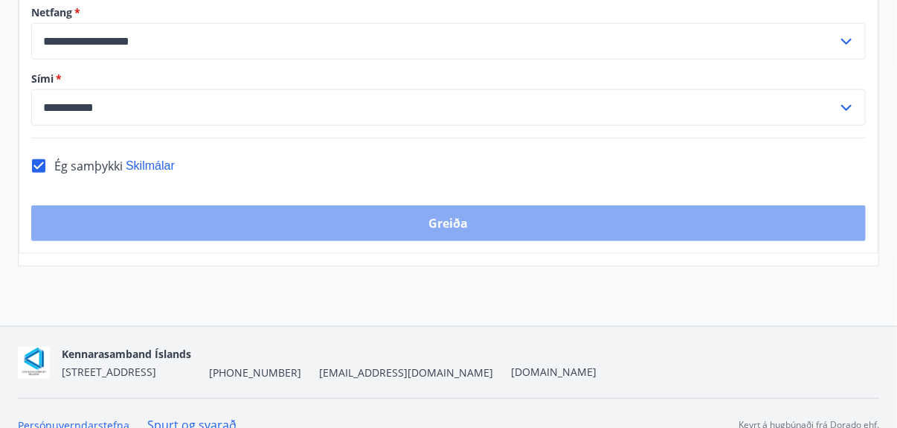
click at [370, 205] on button "Greiða" at bounding box center [448, 223] width 834 height 36
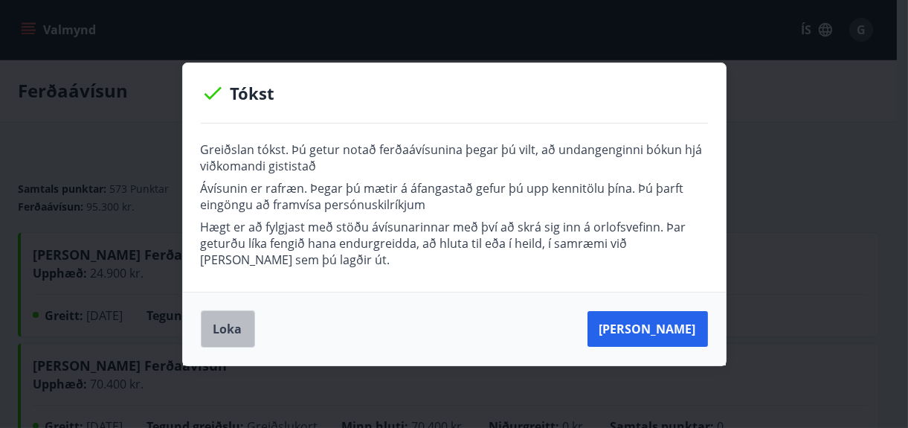
click at [225, 327] on button "Loka" at bounding box center [228, 328] width 54 height 37
